Goal: Task Accomplishment & Management: Complete application form

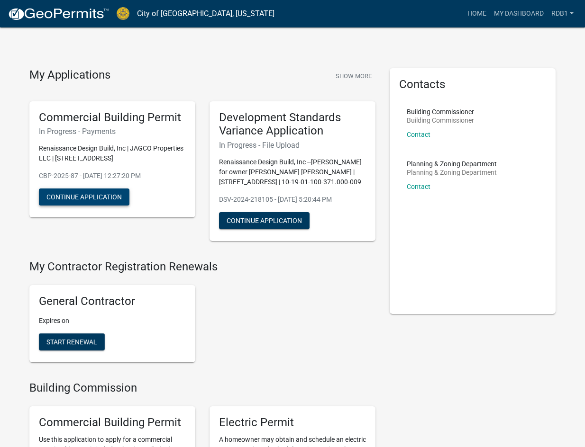
click at [89, 200] on button "Continue Application" at bounding box center [84, 197] width 90 height 17
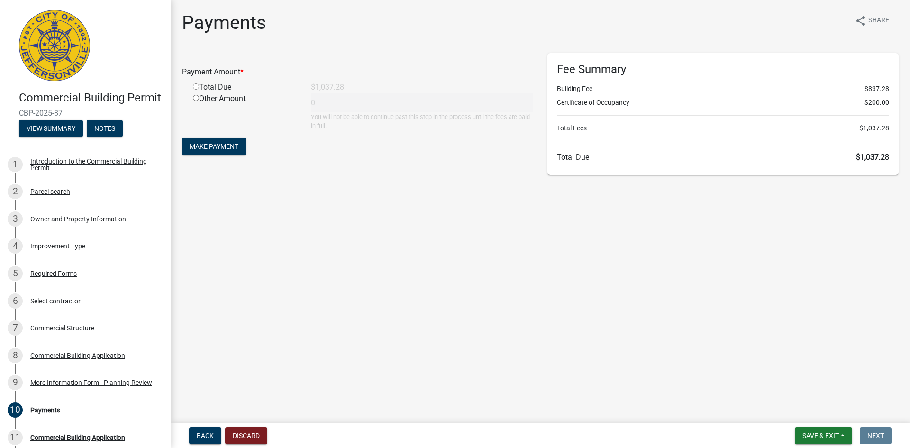
click at [197, 90] on div "Total Due" at bounding box center [245, 86] width 118 height 11
click at [194, 87] on input "radio" at bounding box center [196, 86] width 6 height 6
radio input "true"
type input "1037.28"
click at [201, 145] on span "Make Payment" at bounding box center [214, 147] width 49 height 8
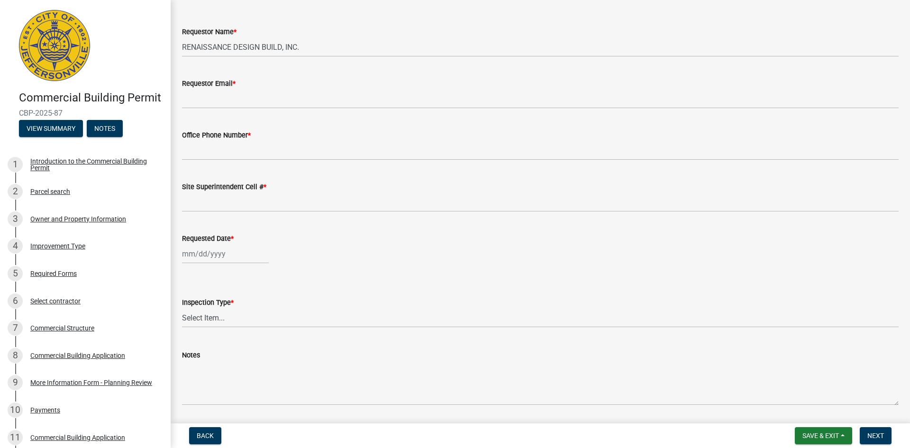
scroll to position [71, 0]
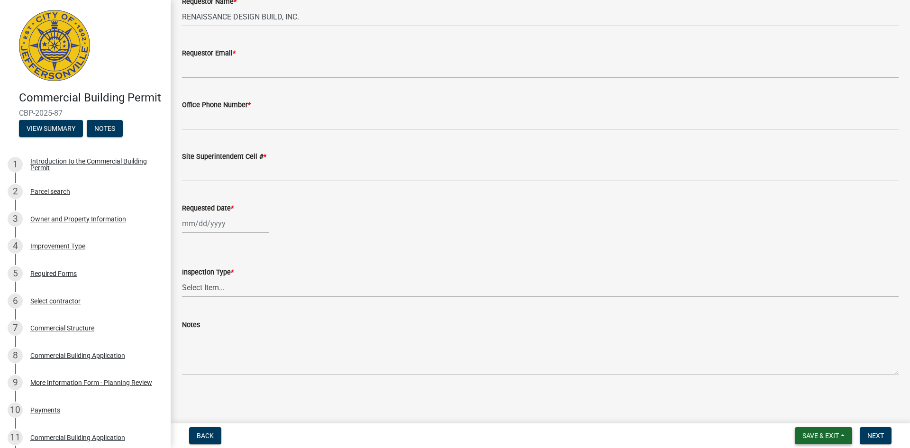
click at [815, 437] on span "Save & Exit" at bounding box center [820, 436] width 36 height 8
click at [796, 415] on button "Save & Exit" at bounding box center [814, 410] width 76 height 23
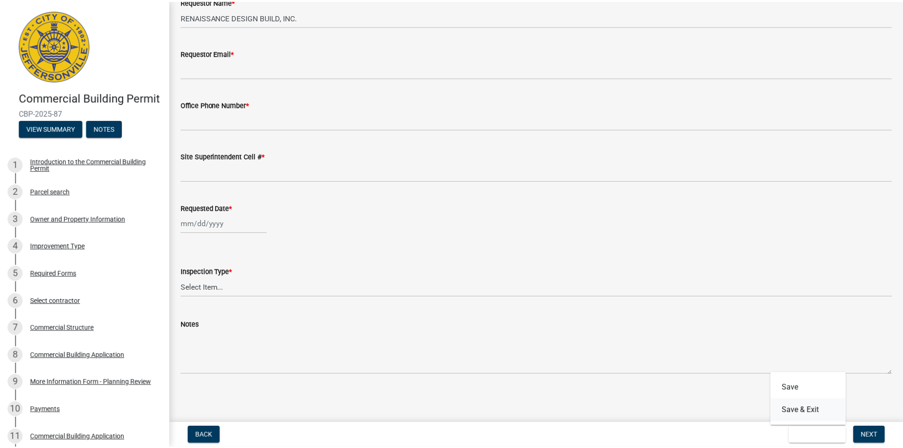
scroll to position [0, 0]
